Goal: Navigation & Orientation: Find specific page/section

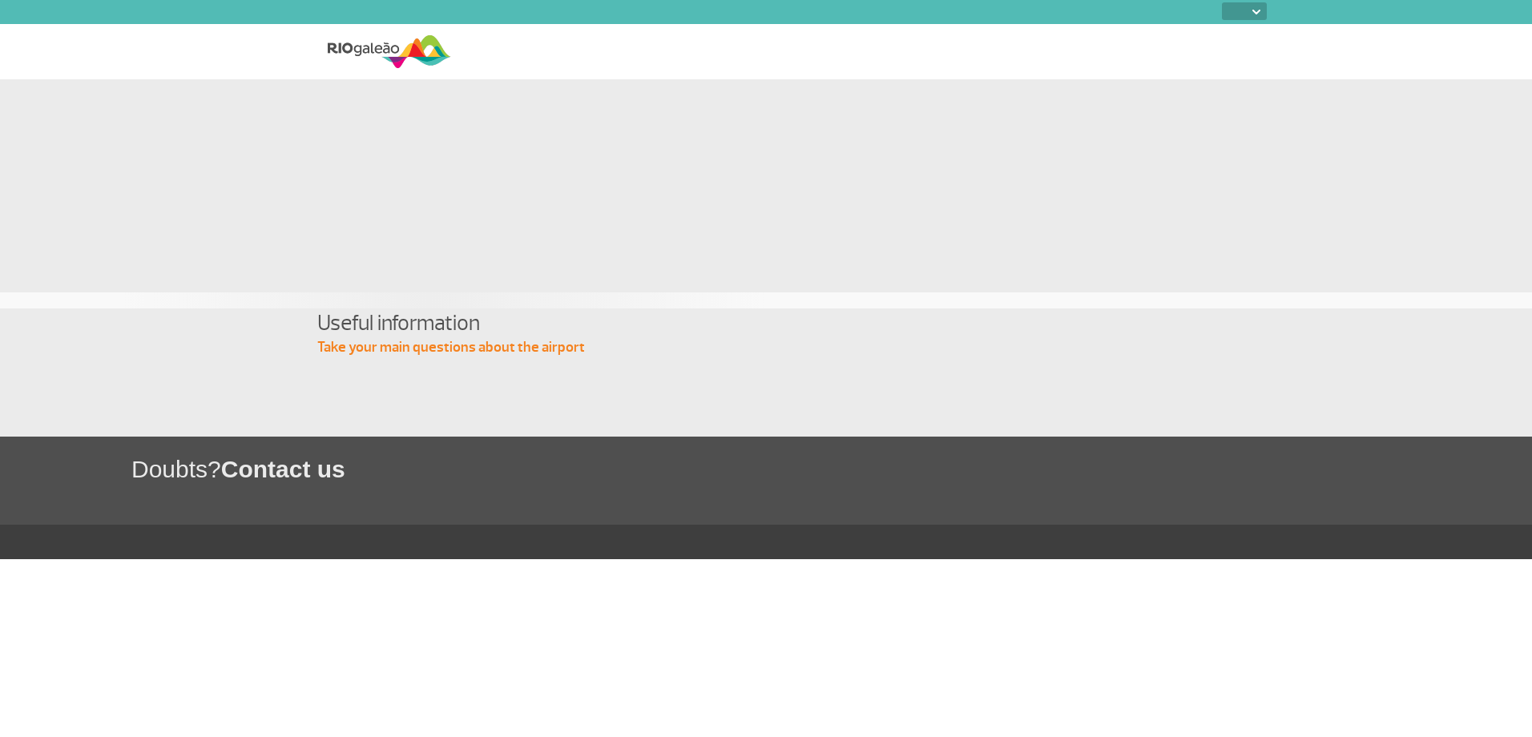
select select
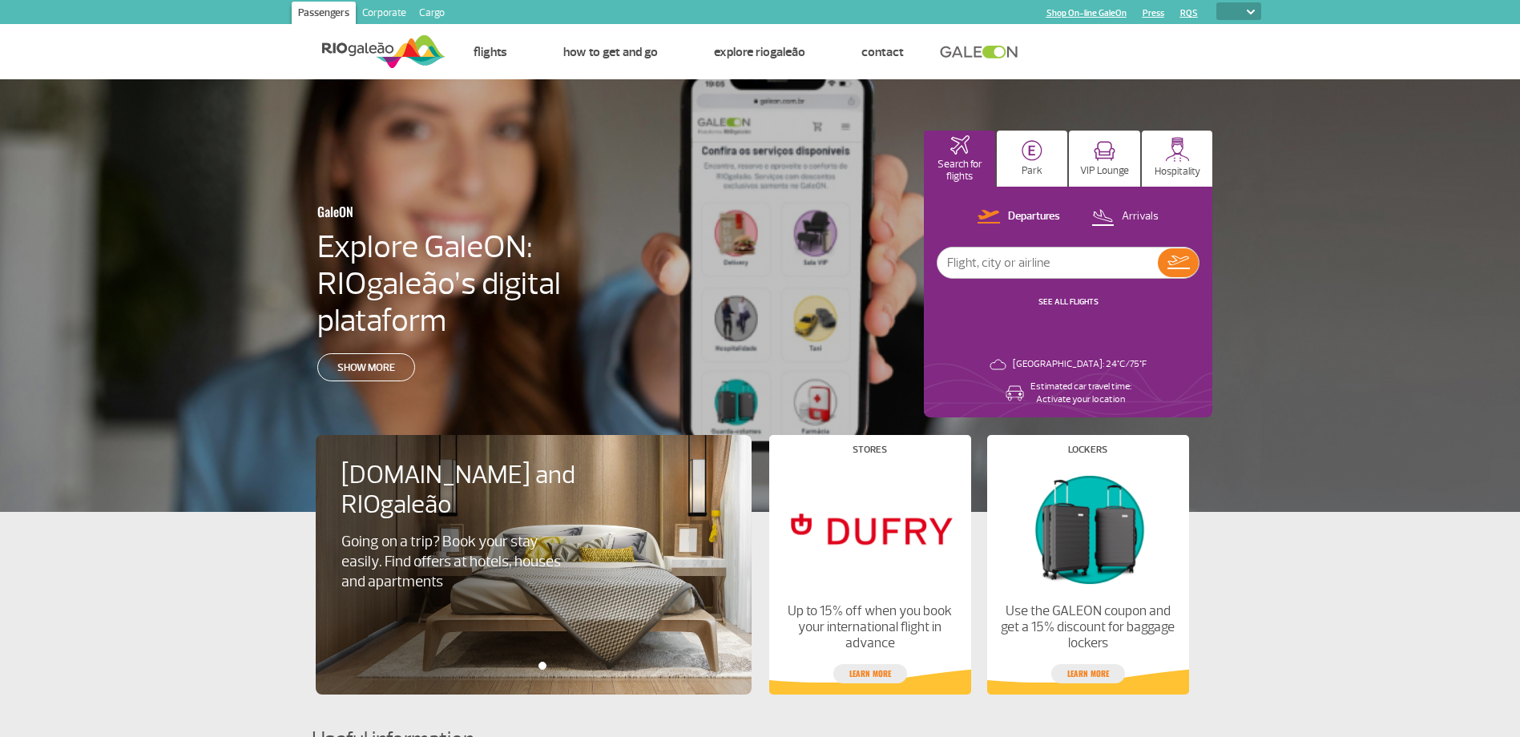
click at [991, 51] on link at bounding box center [983, 52] width 87 height 14
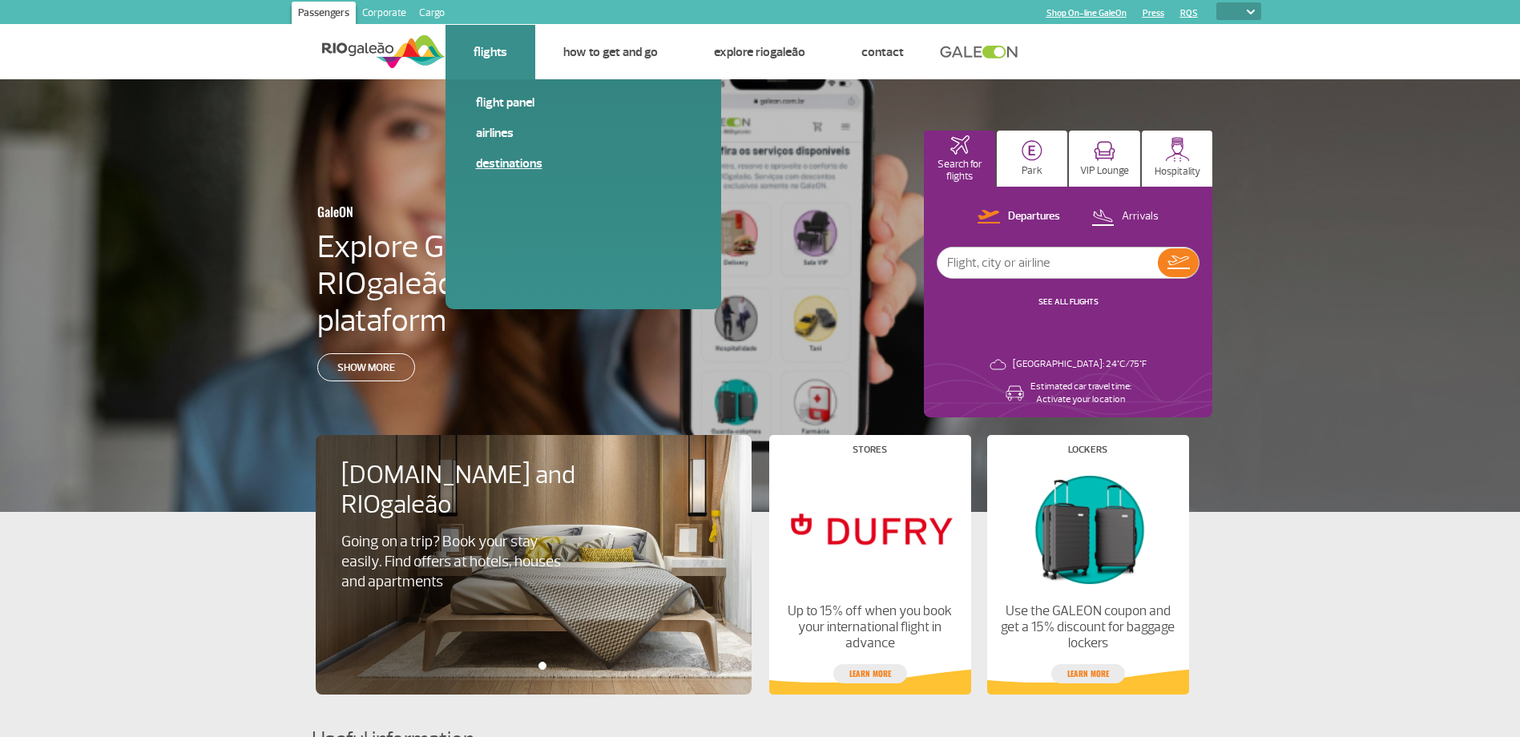
click at [513, 157] on link "Destinations" at bounding box center [583, 164] width 215 height 18
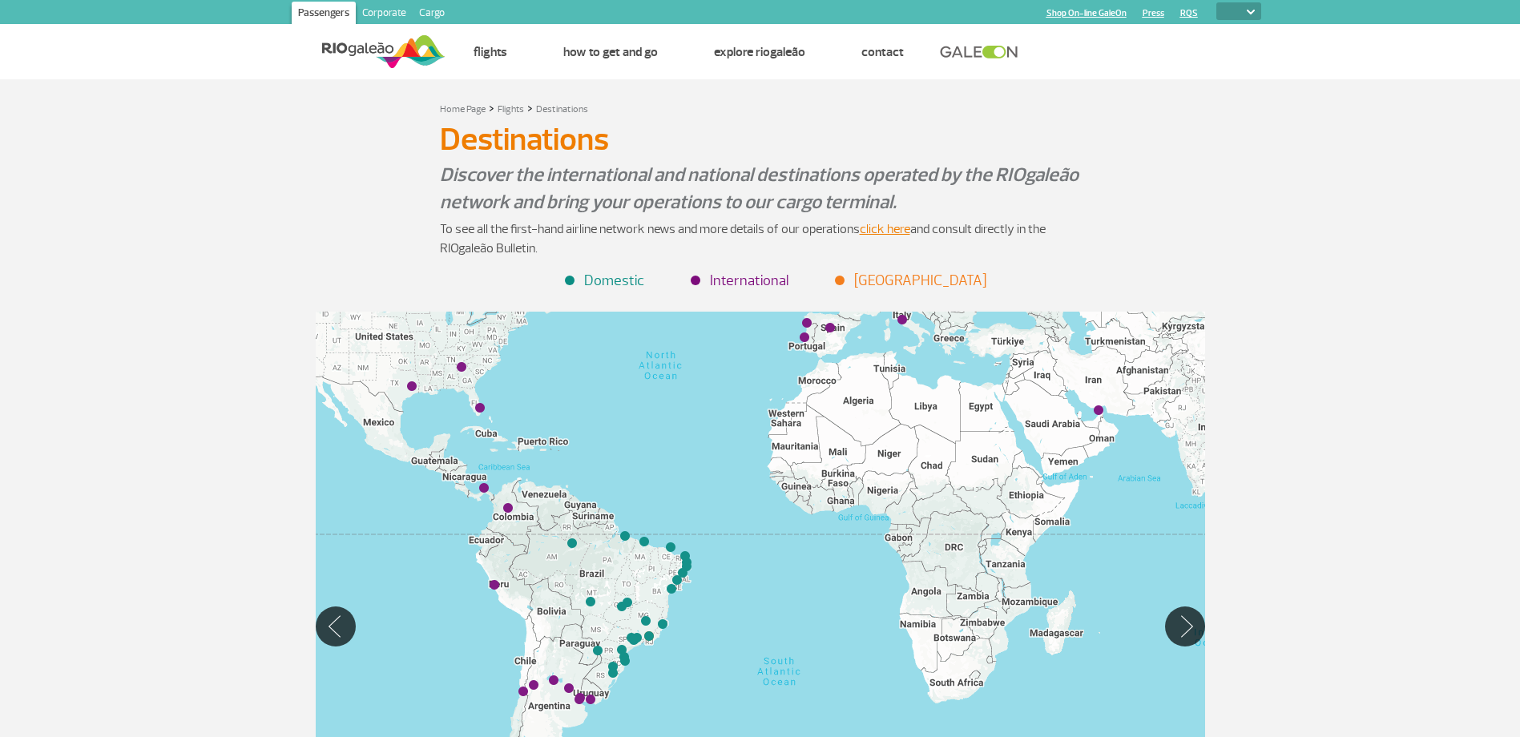
drag, startPoint x: 612, startPoint y: 590, endPoint x: 606, endPoint y: 438, distance: 151.6
click at [606, 438] on div at bounding box center [761, 626] width 890 height 629
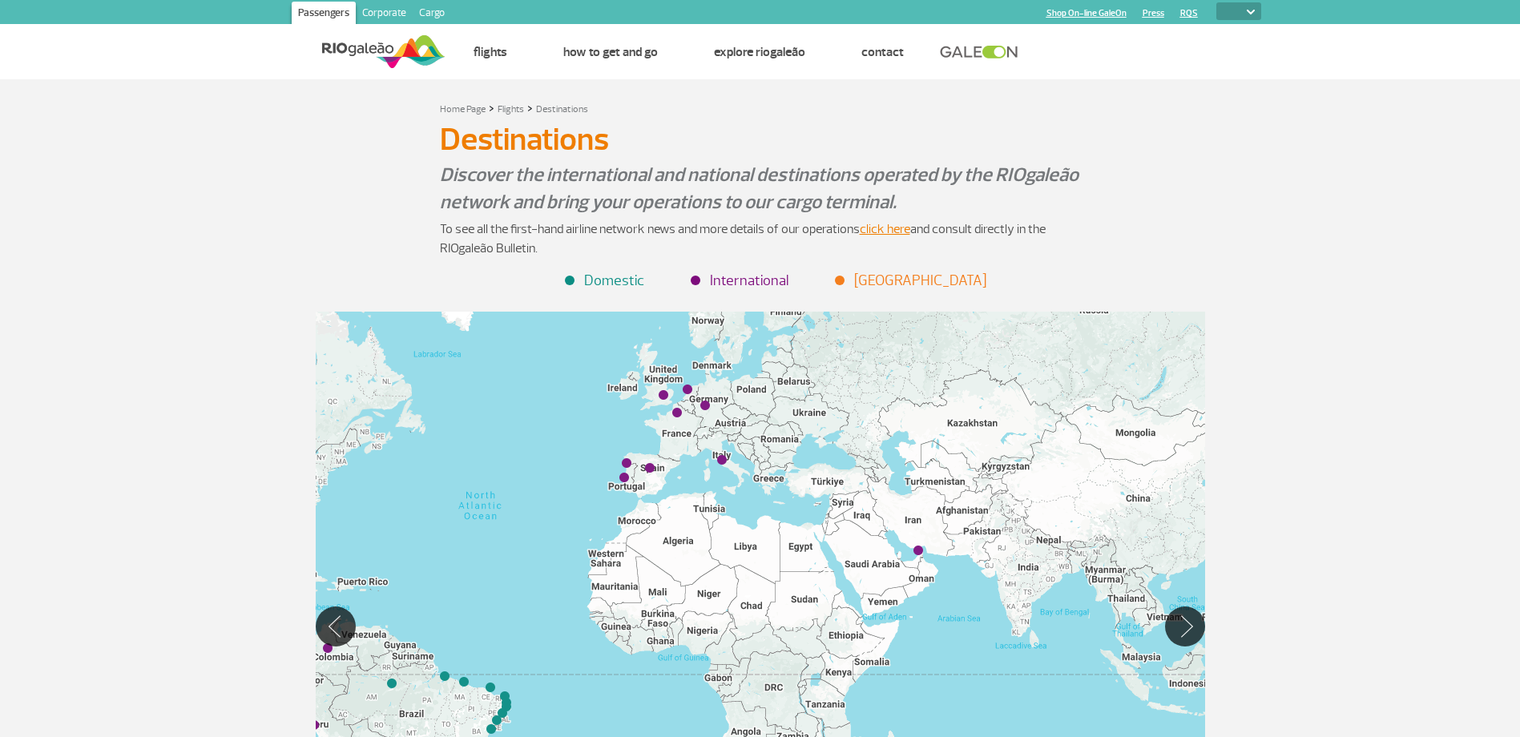
drag, startPoint x: 629, startPoint y: 438, endPoint x: 430, endPoint y: 531, distance: 219.4
click at [430, 531] on div at bounding box center [761, 626] width 890 height 629
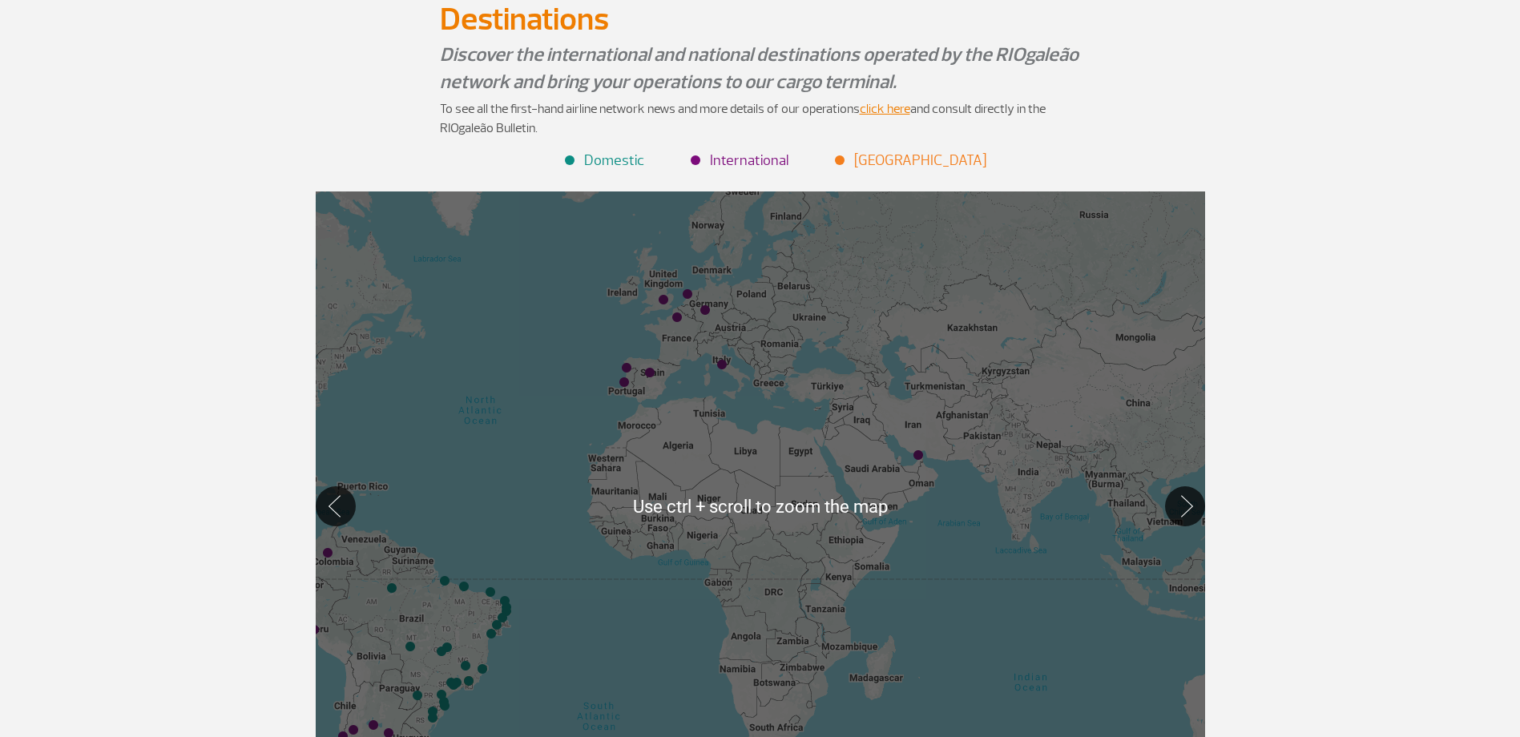
scroll to position [80, 0]
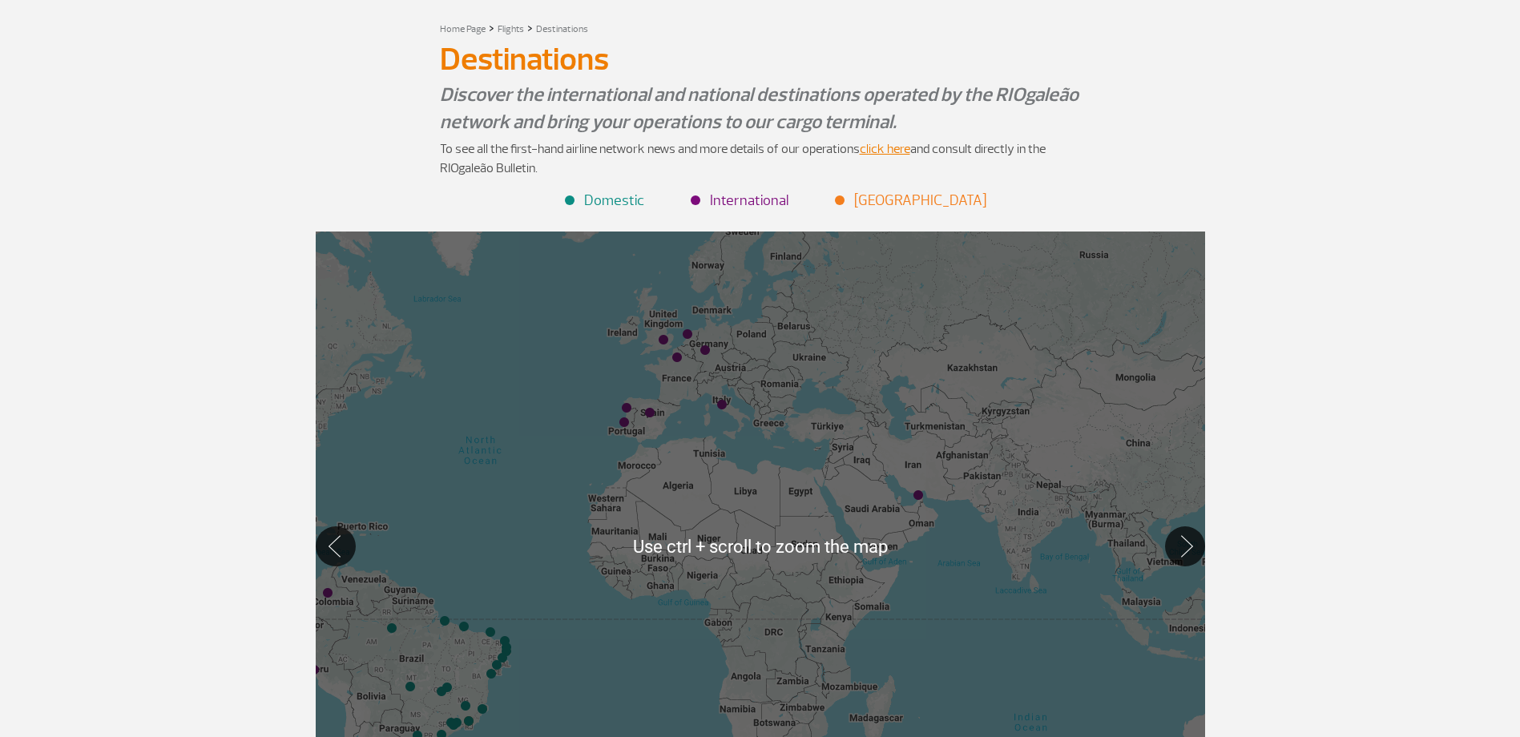
click at [542, 425] on div at bounding box center [761, 546] width 890 height 629
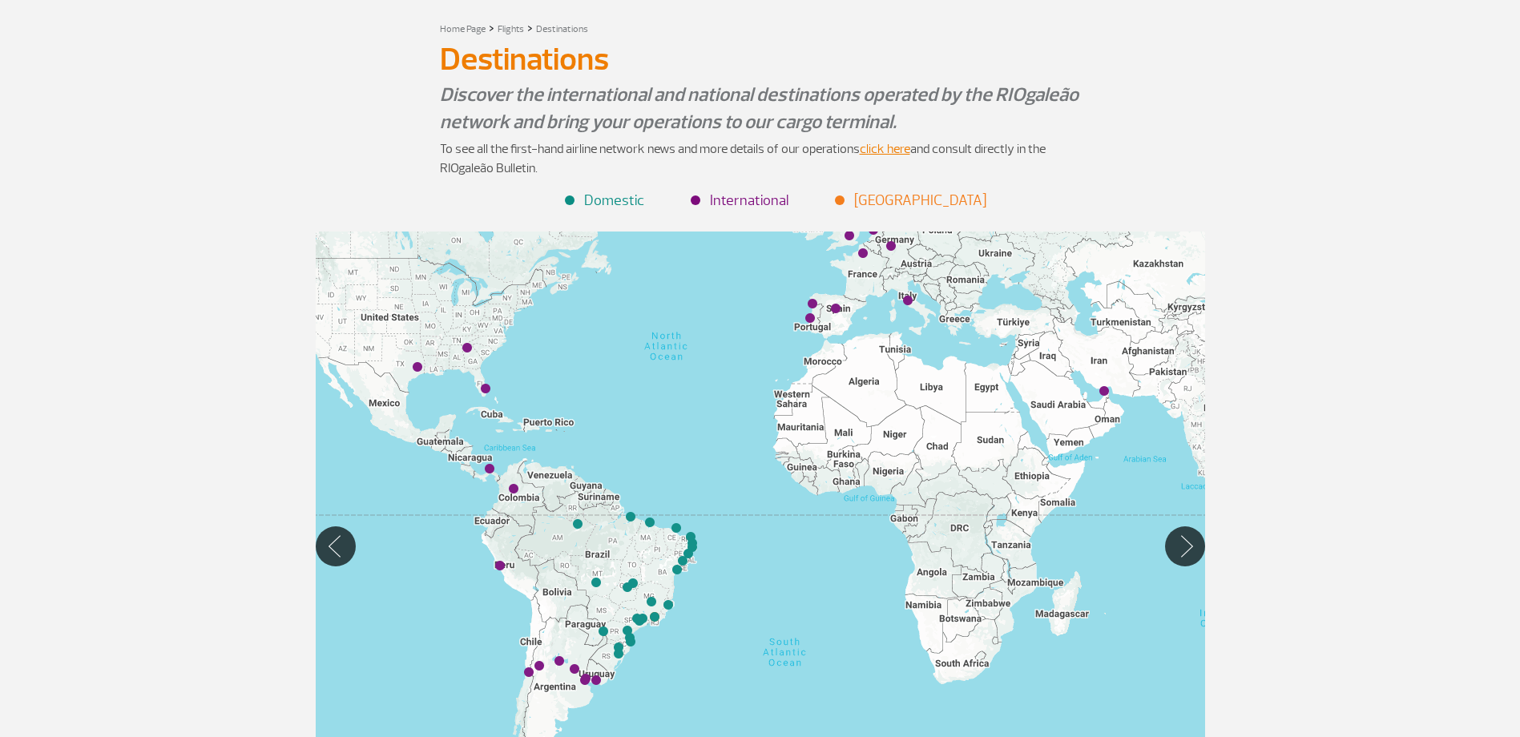
drag, startPoint x: 470, startPoint y: 468, endPoint x: 656, endPoint y: 364, distance: 213.1
click at [656, 364] on div at bounding box center [761, 546] width 890 height 629
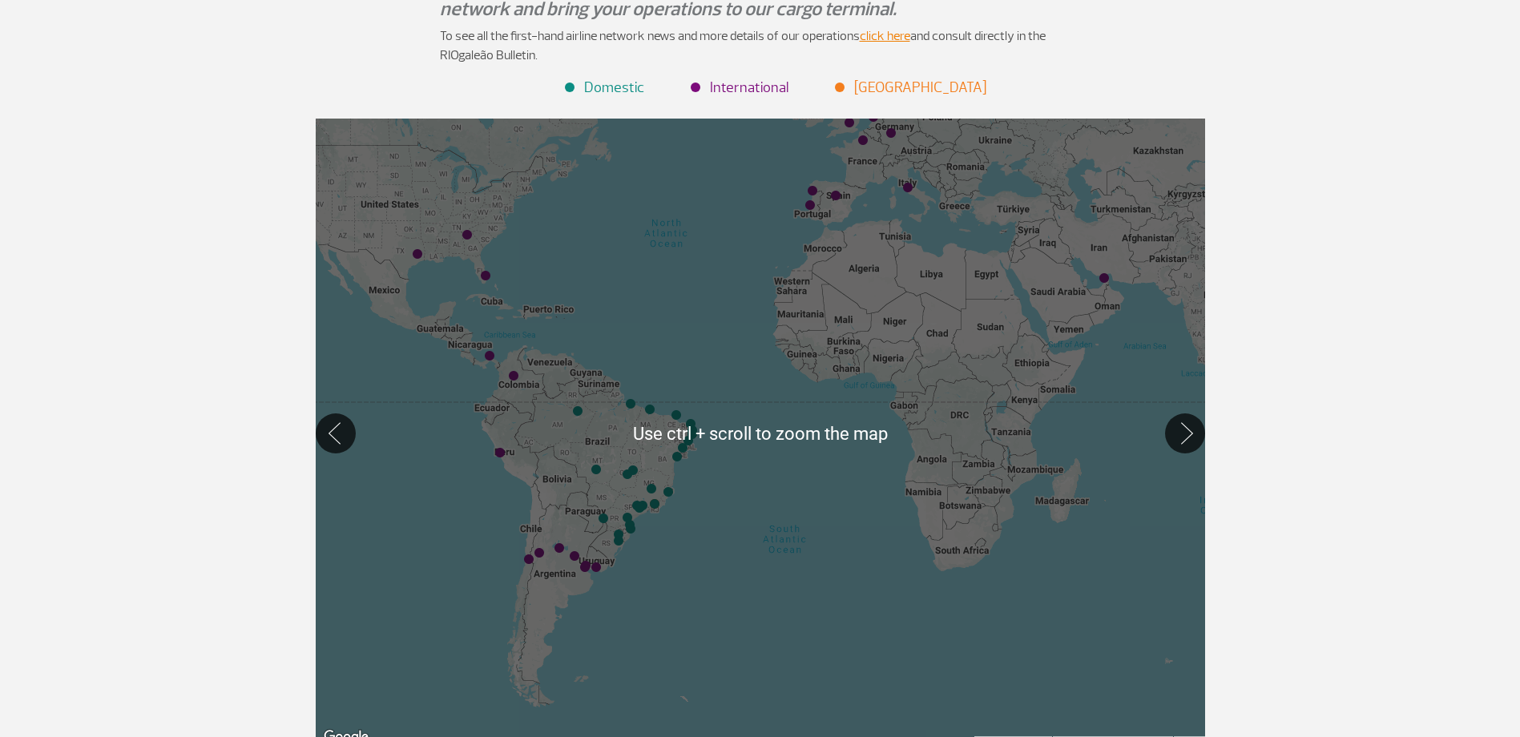
scroll to position [160, 0]
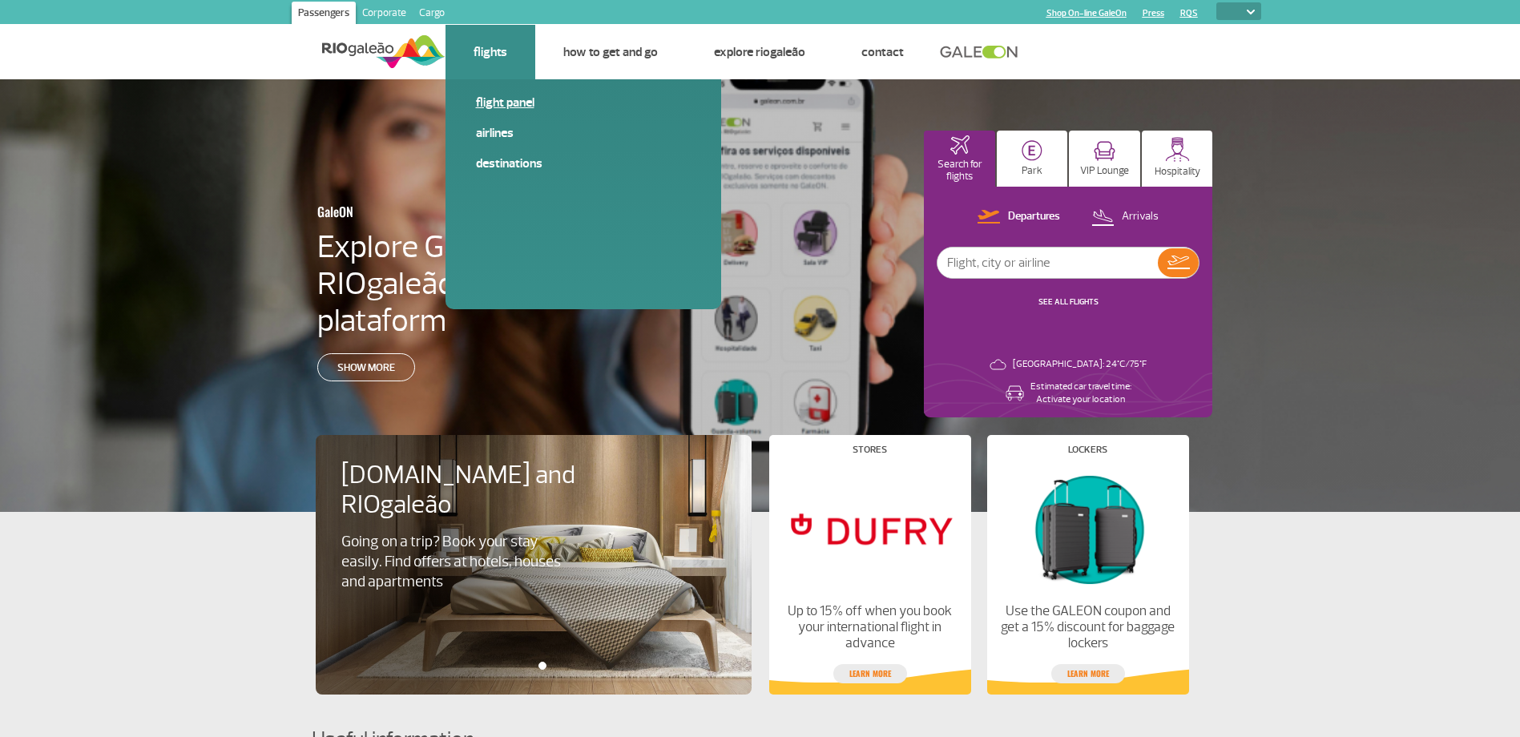
click at [513, 102] on link "Flight panel" at bounding box center [583, 103] width 215 height 18
